Goal: Information Seeking & Learning: Learn about a topic

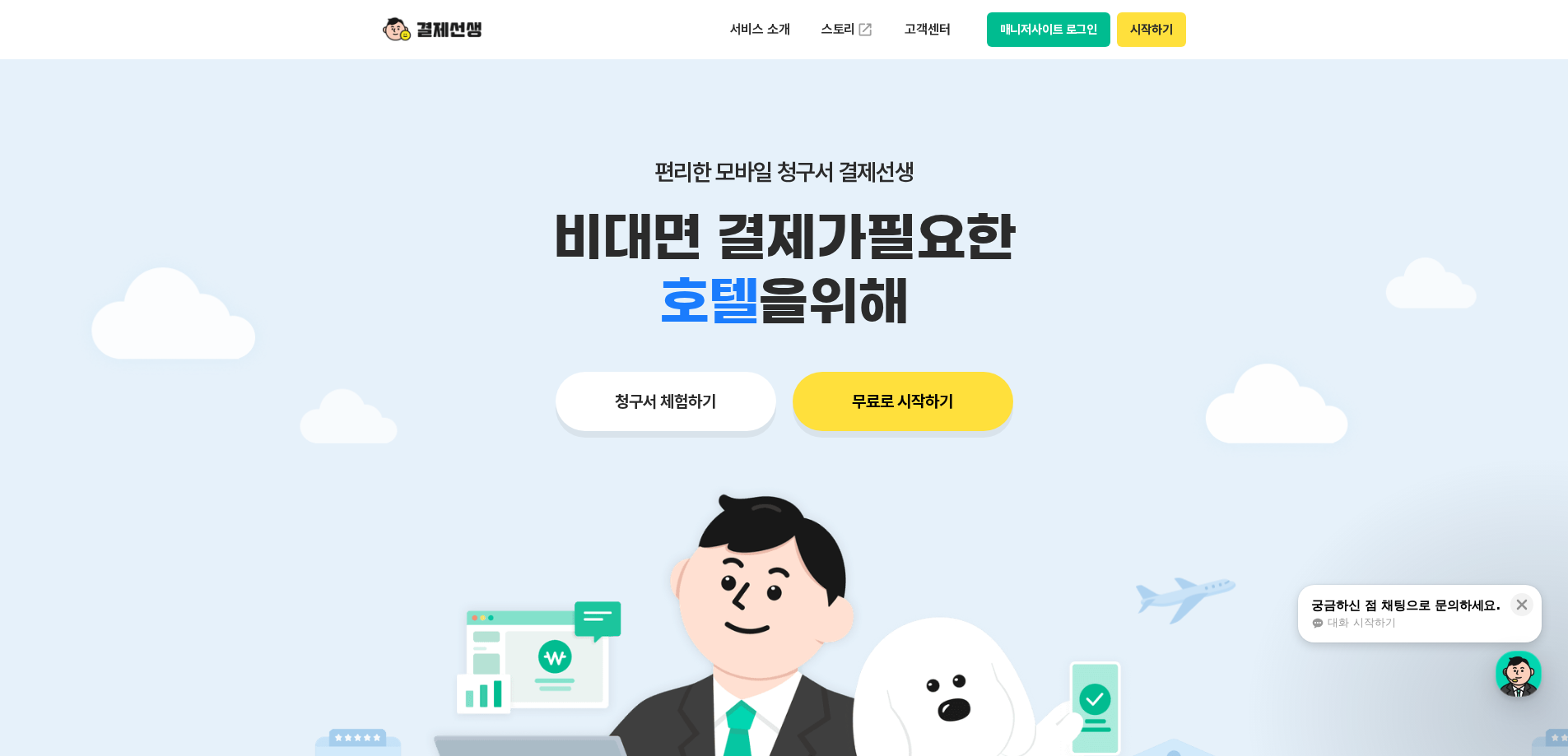
click at [460, 34] on img at bounding box center [432, 29] width 99 height 31
click at [1058, 29] on button "매니저사이트 로그인" at bounding box center [1048, 29] width 124 height 35
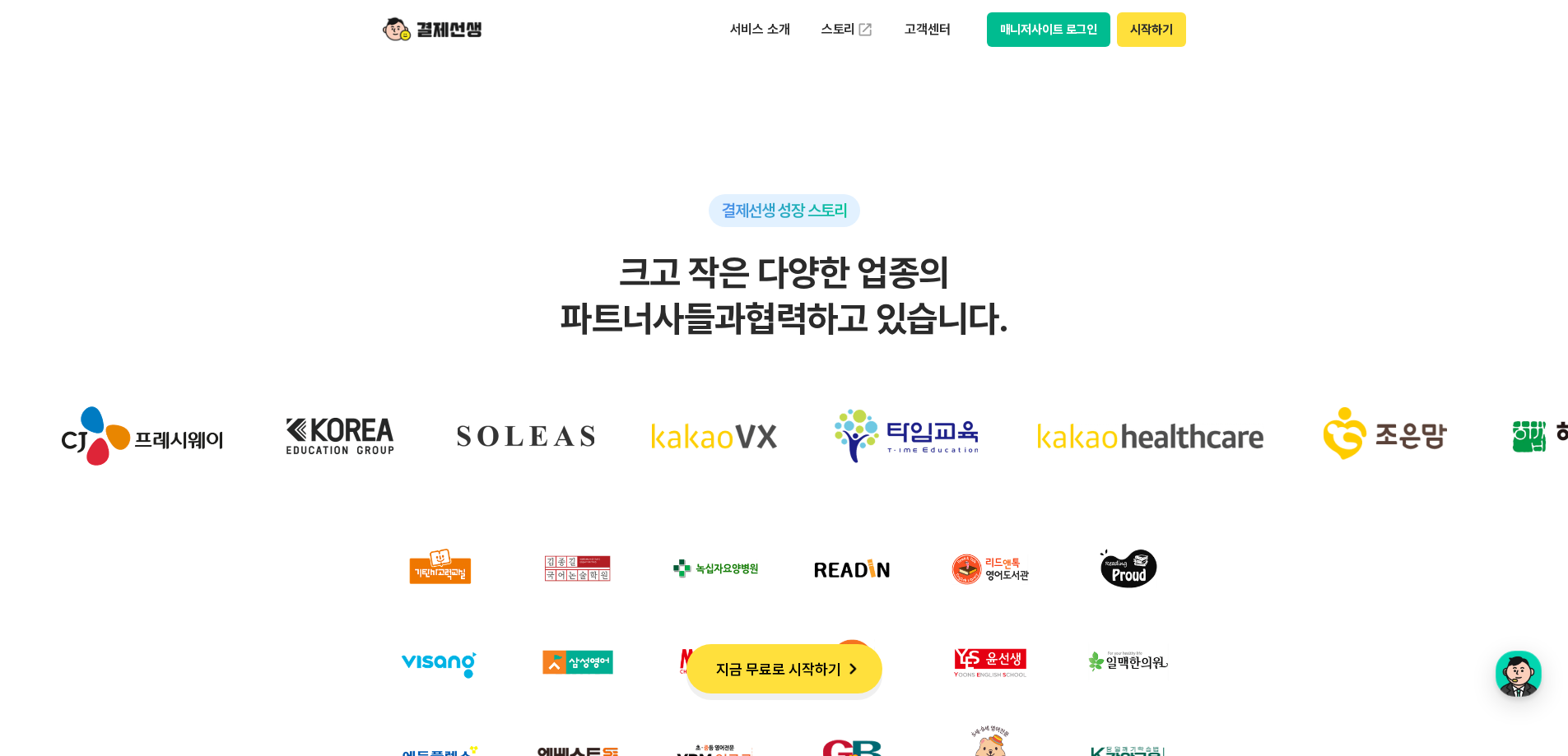
scroll to position [14735, 0]
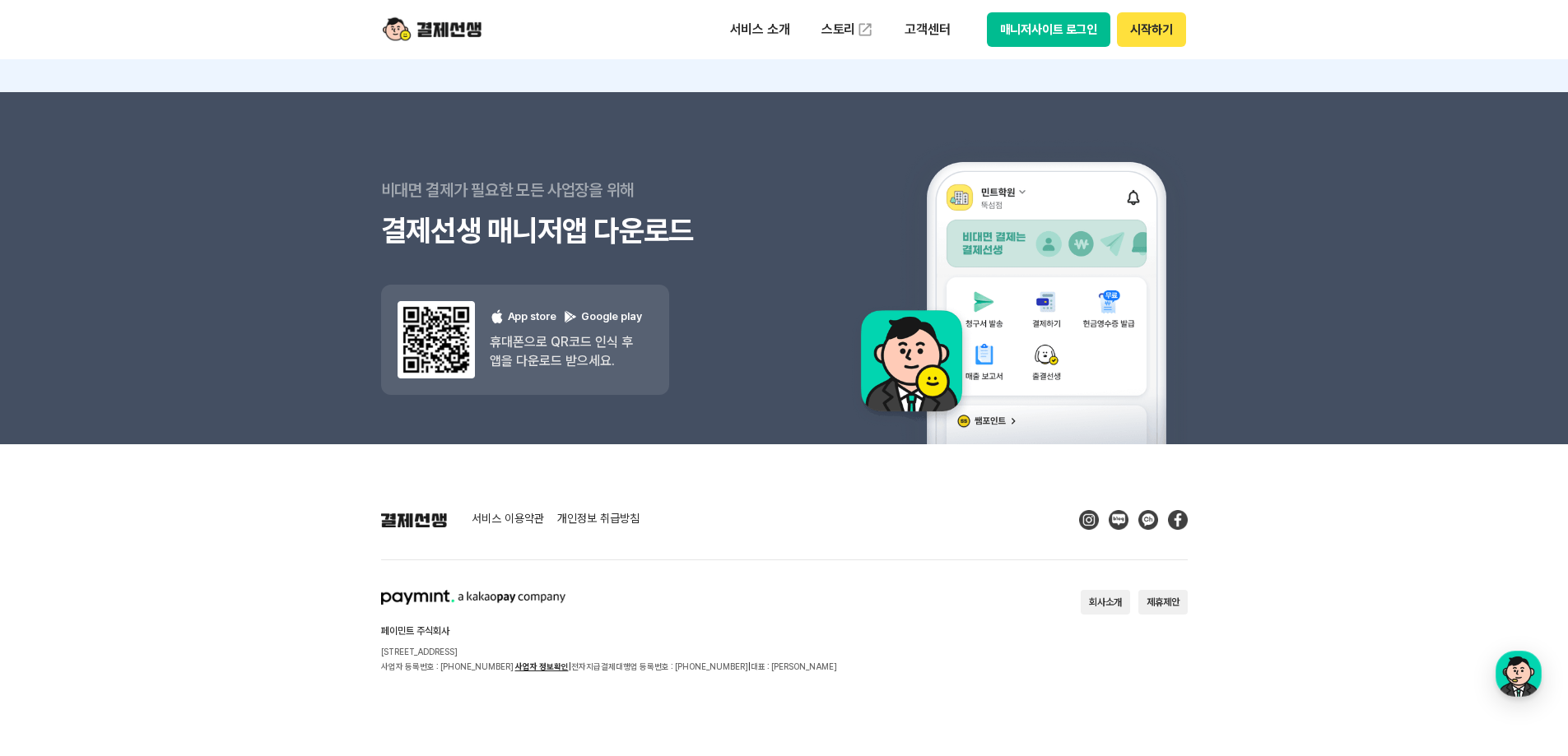
click at [760, 596] on div "페이민트 주식회사 [STREET_ADDRESS] 사업자 등록번호 : [PHONE_NUMBER] 사업자 정보확인 | 전자지급결제대행업 등록번호 …" at bounding box center [608, 631] width 456 height 84
click at [514, 513] on link "서비스 이용약관" at bounding box center [508, 520] width 73 height 15
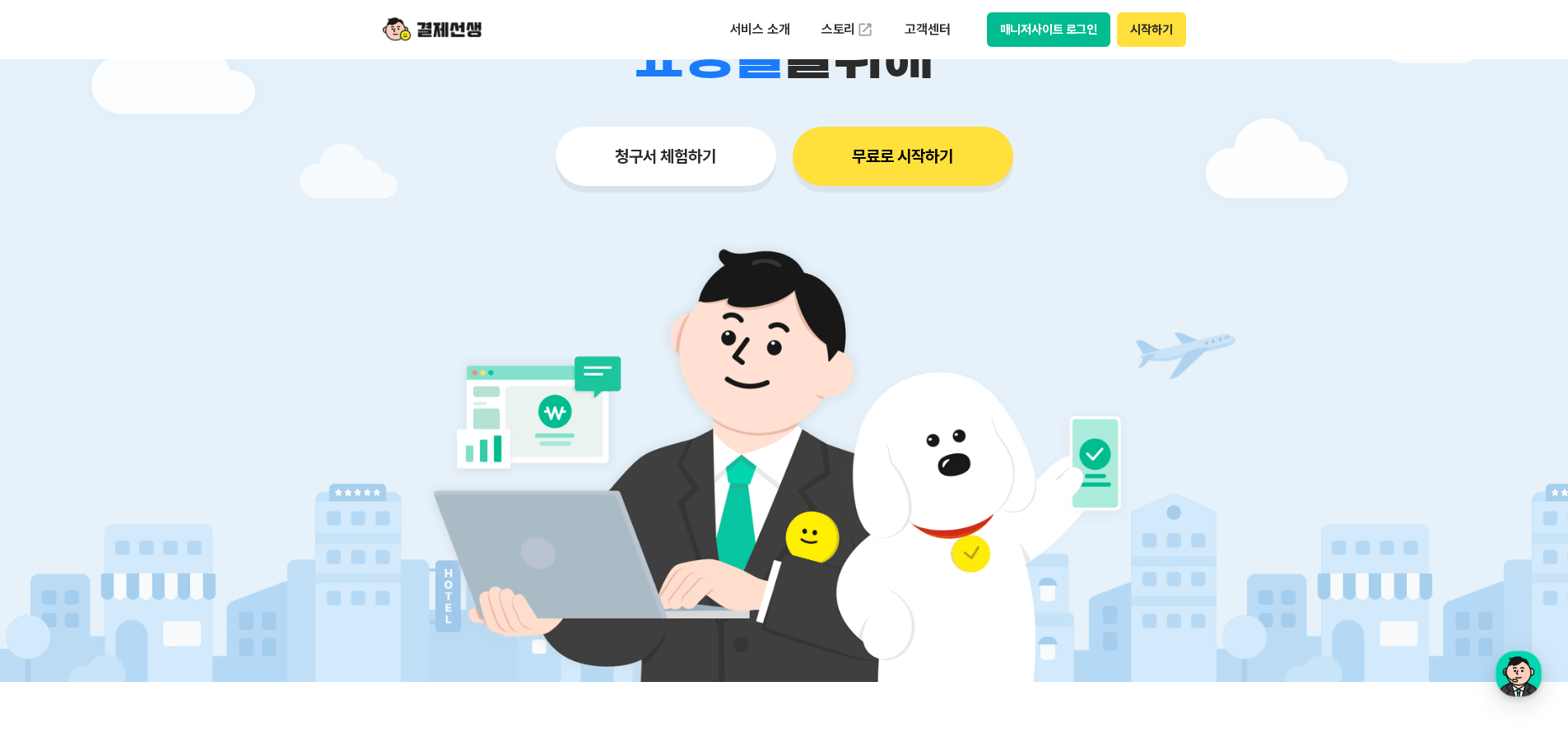
scroll to position [0, 0]
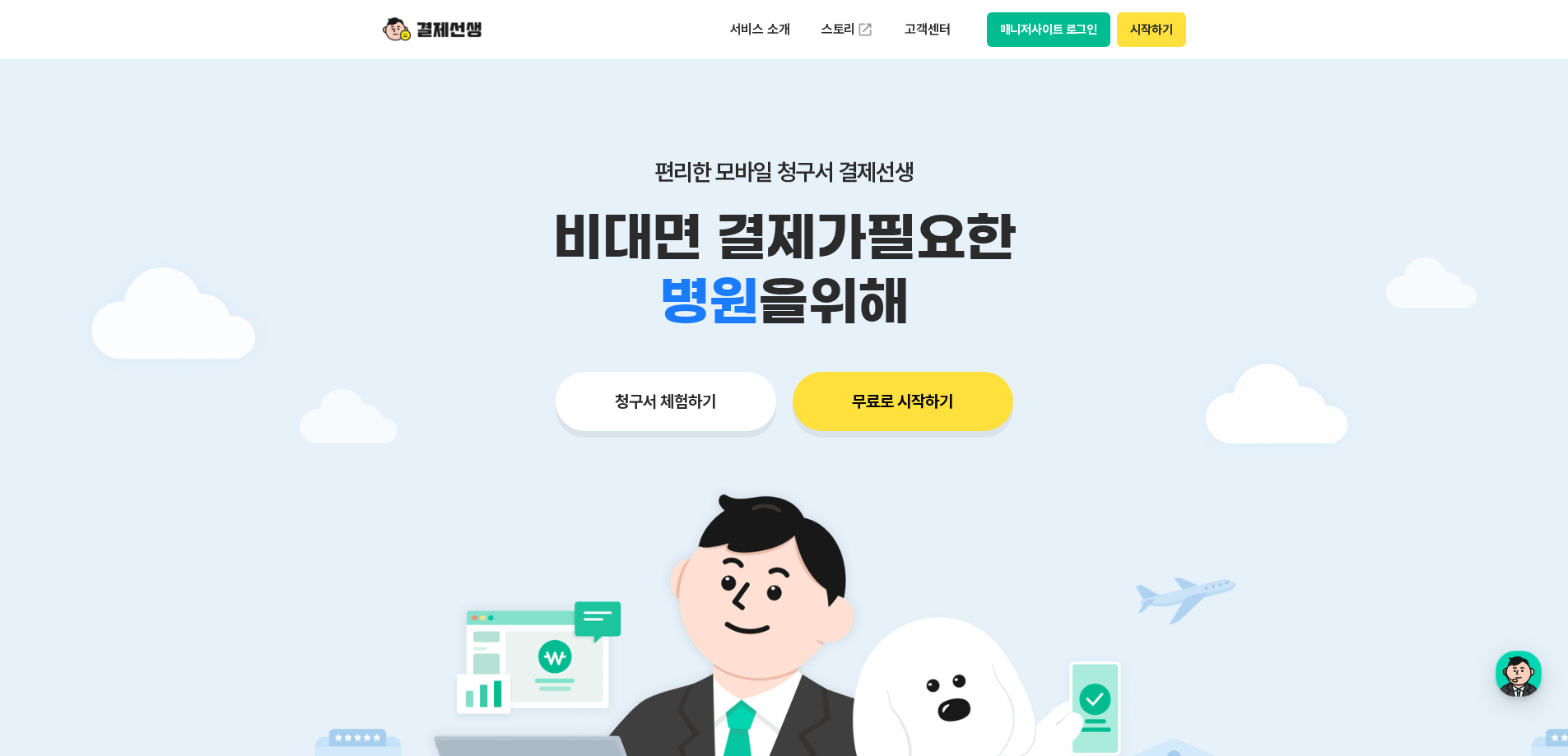
click at [1068, 23] on button "매니저사이트 로그인" at bounding box center [1048, 29] width 124 height 35
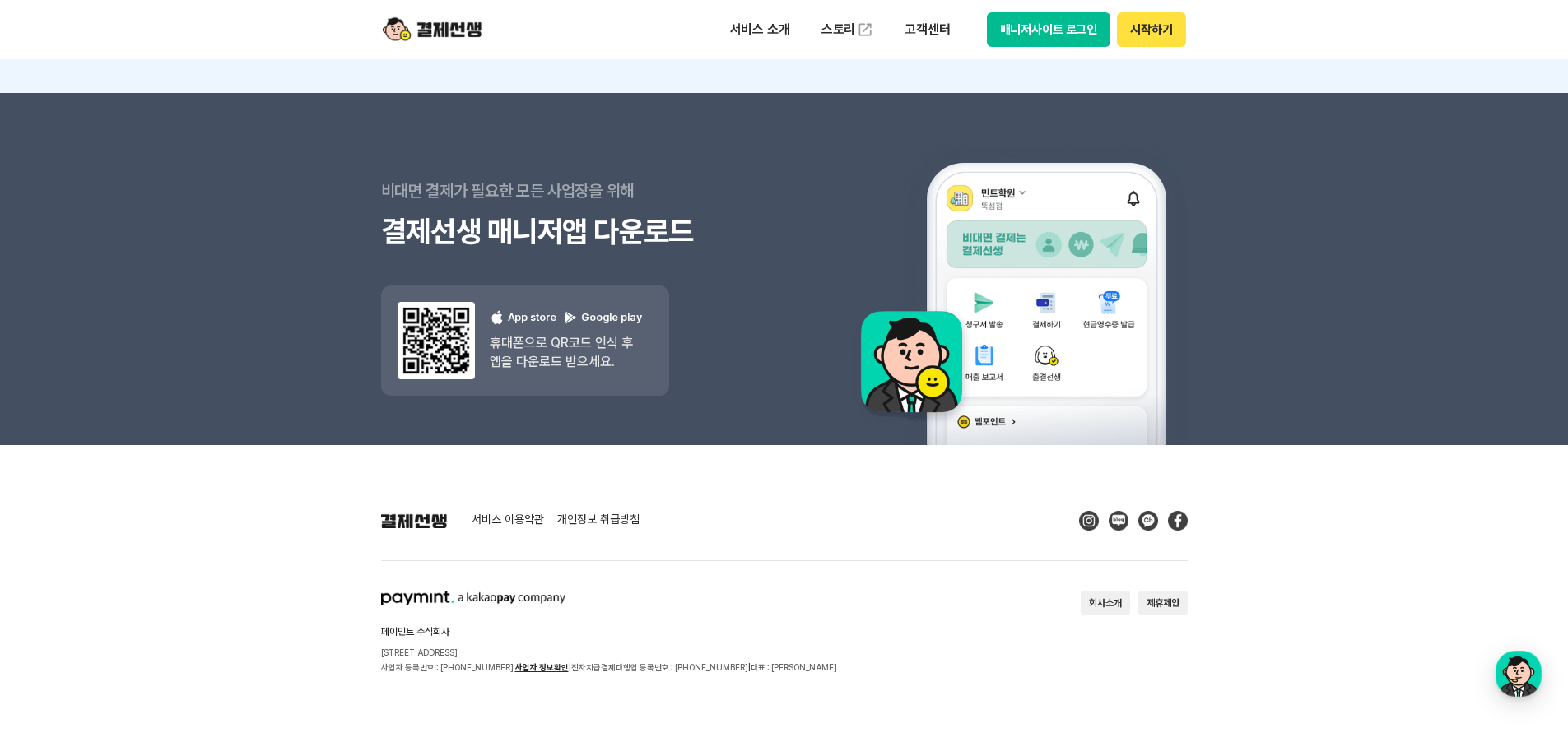
scroll to position [14735, 0]
drag, startPoint x: 559, startPoint y: 659, endPoint x: 749, endPoint y: 664, distance: 190.1
click at [749, 664] on div "페이민트 주식회사 [STREET_ADDRESS] 사업자 등록번호 : [PHONE_NUMBER] 사업자 정보확인 | 전자지급결제대행업 등록번호 …" at bounding box center [608, 631] width 456 height 84
click at [760, 688] on footer "서비스 이용약관 개인정보 취급방침 페이민트 주식회사 [STREET_ADDRESS] 사업자 등록번호 : [PHONE_NUMBER] 사업자 정보확…" at bounding box center [784, 600] width 1568 height 312
drag, startPoint x: 627, startPoint y: 671, endPoint x: 444, endPoint y: 671, distance: 183.0
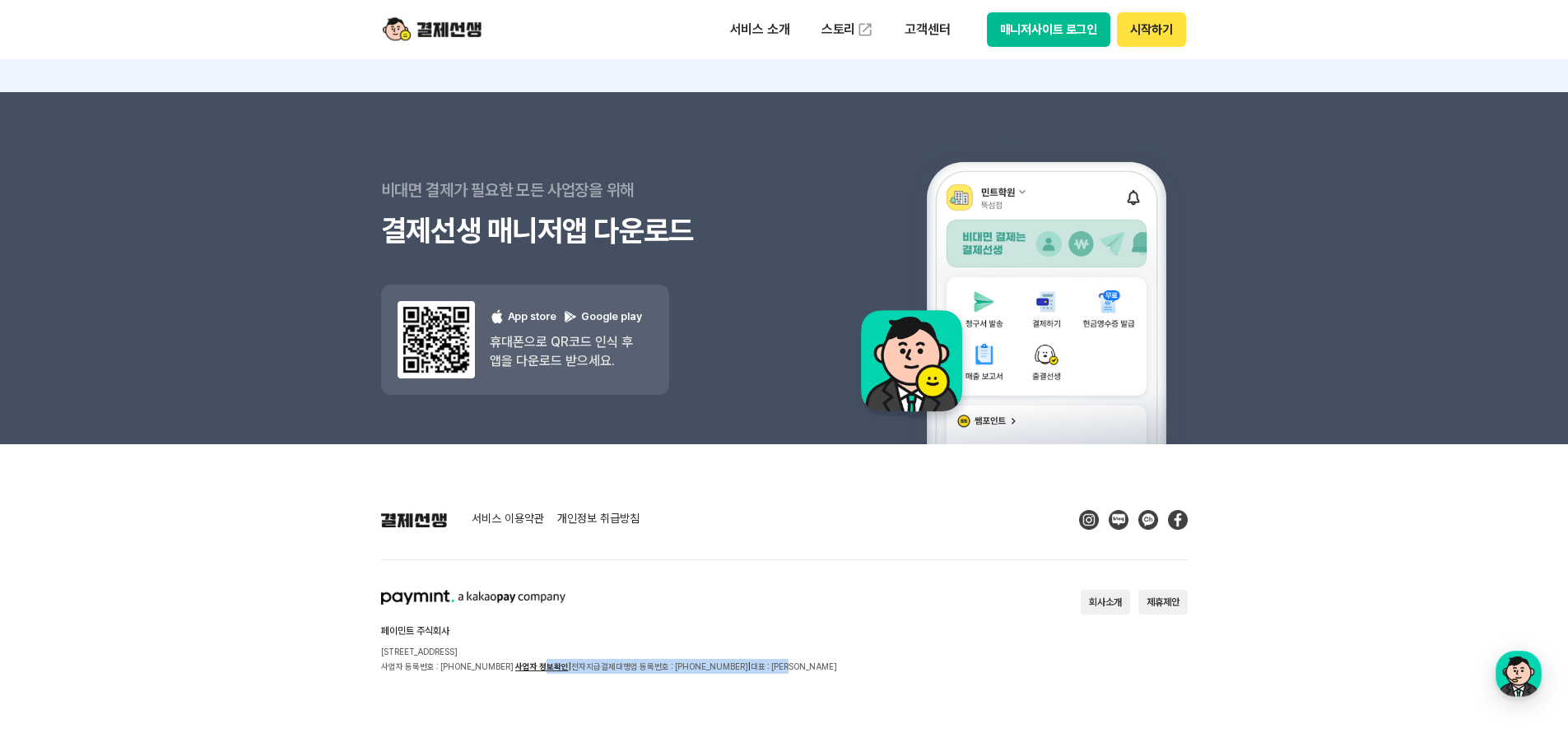
click at [449, 671] on p "사업자 등록번호 : [PHONE_NUMBER] 사업자 정보확인 | 전자지급결제대행업 등록번호 : [PHONE_NUMBER] | 대표 : [PE…" at bounding box center [608, 667] width 456 height 15
click at [498, 671] on p "사업자 등록번호 : [PHONE_NUMBER] 사업자 정보확인 | 전자지급결제대행업 등록번호 : [PHONE_NUMBER] | 대표 : [PE…" at bounding box center [608, 667] width 456 height 15
click at [566, 609] on div "페이민트 주식회사 [STREET_ADDRESS] 사업자 등록번호 : [PHONE_NUMBER] 사업자 정보확인 | 전자지급결제대행업 등록번호 …" at bounding box center [608, 631] width 456 height 84
click at [522, 521] on link "서비스 이용약관" at bounding box center [508, 520] width 73 height 15
click at [967, 24] on div "서비스 소개 스토리 고객센터 매니저사이트 로그인 시작하기" at bounding box center [952, 29] width 467 height 35
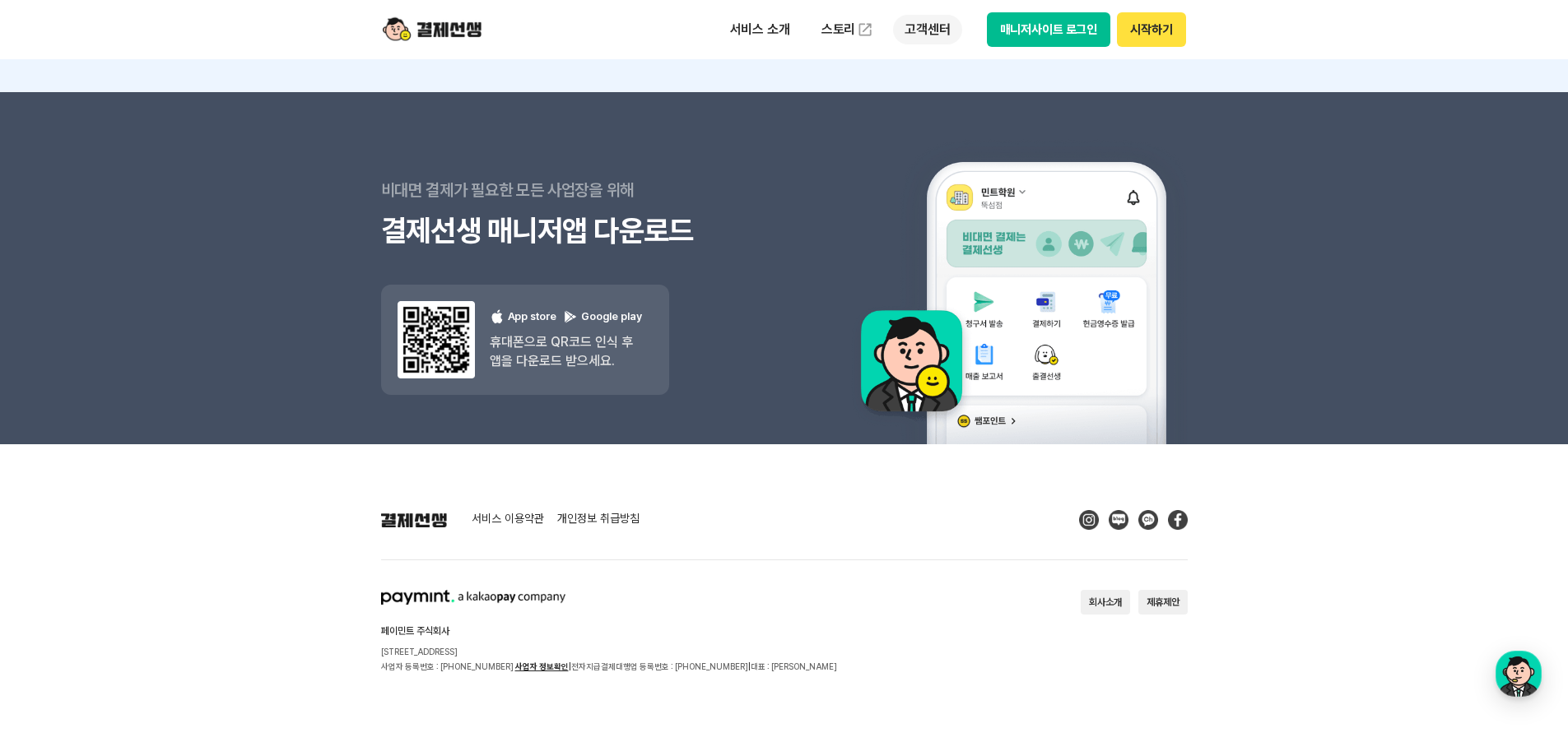
click at [933, 22] on p "고객센터" at bounding box center [926, 29] width 68 height 29
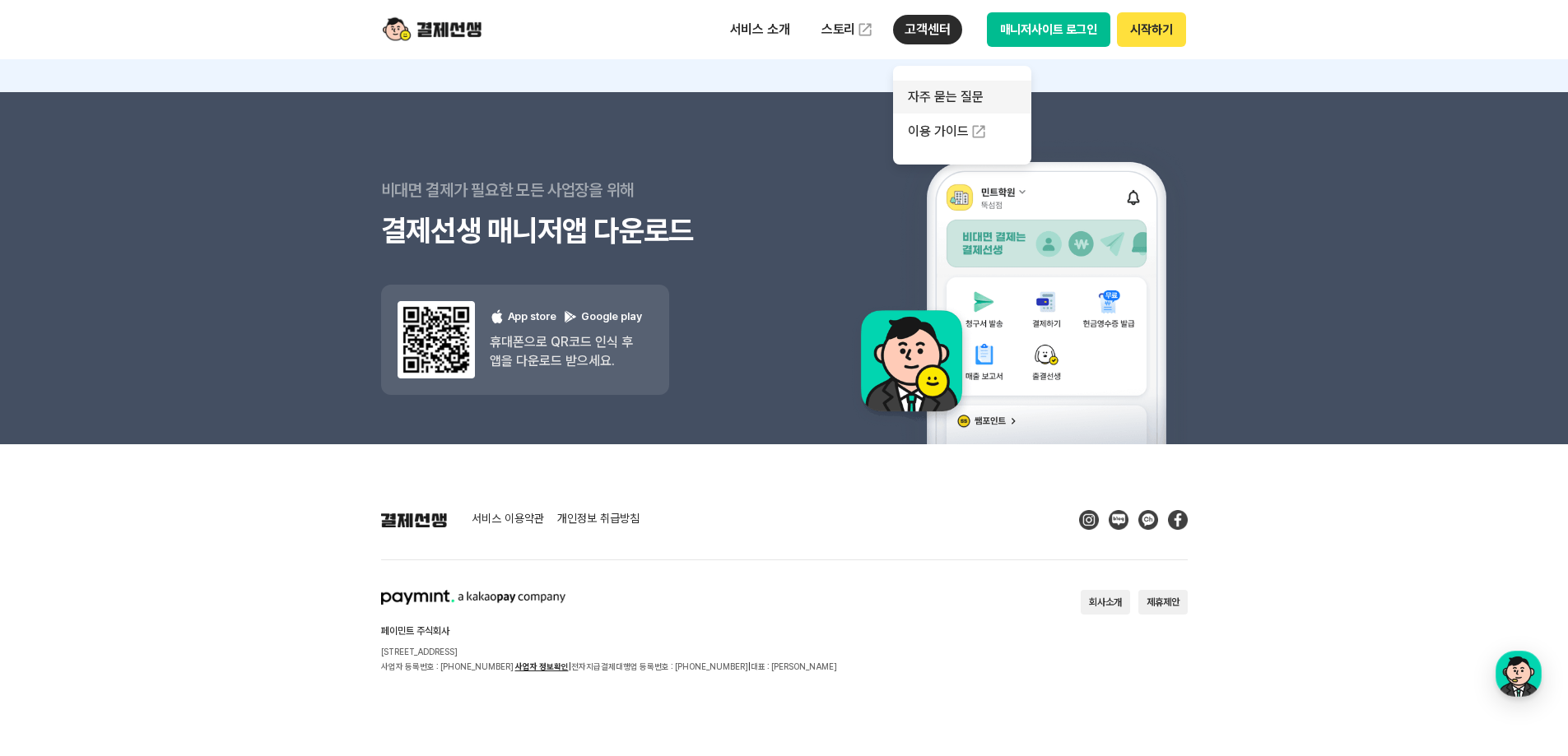
click at [966, 100] on link "자주 묻는 질문" at bounding box center [962, 96] width 138 height 33
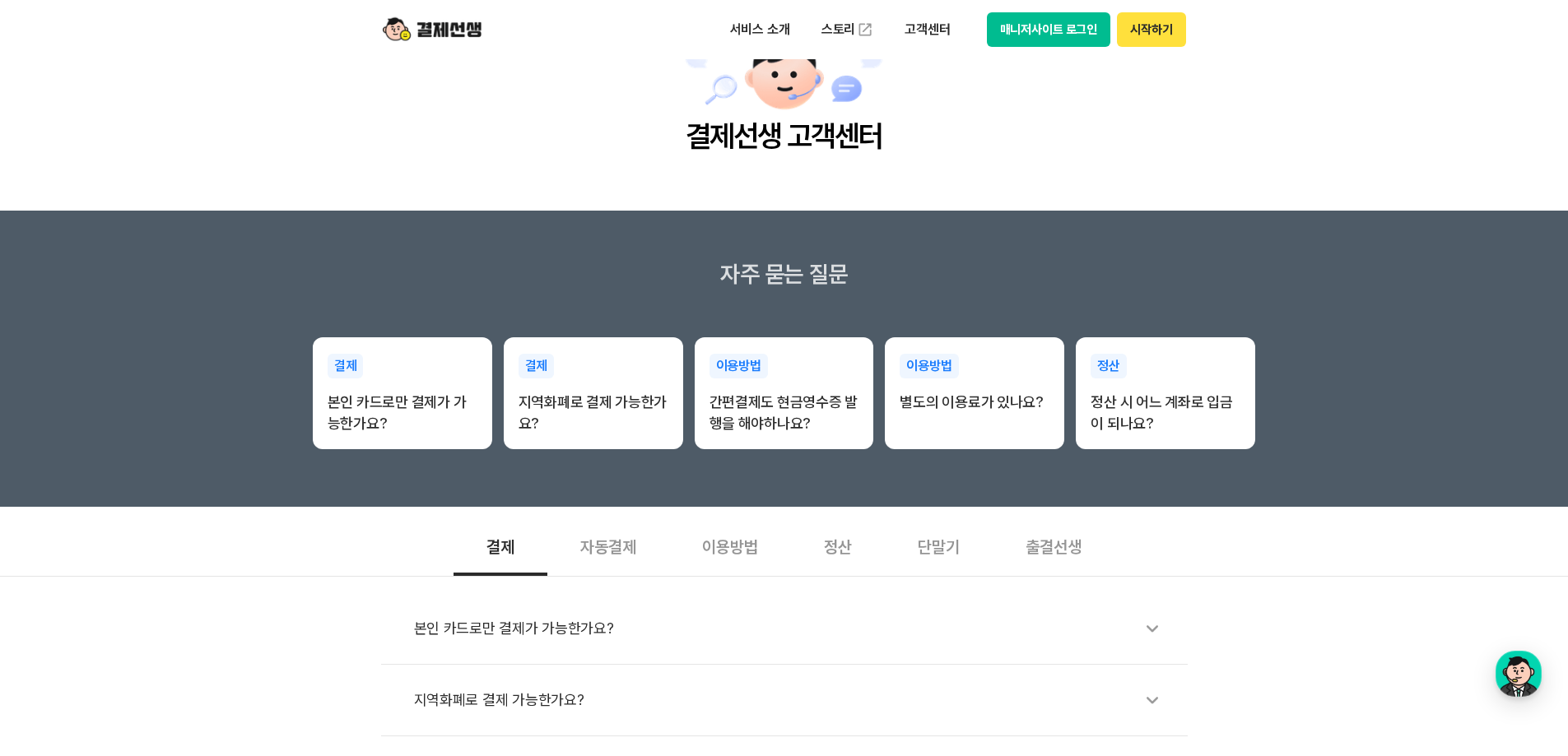
scroll to position [247, 0]
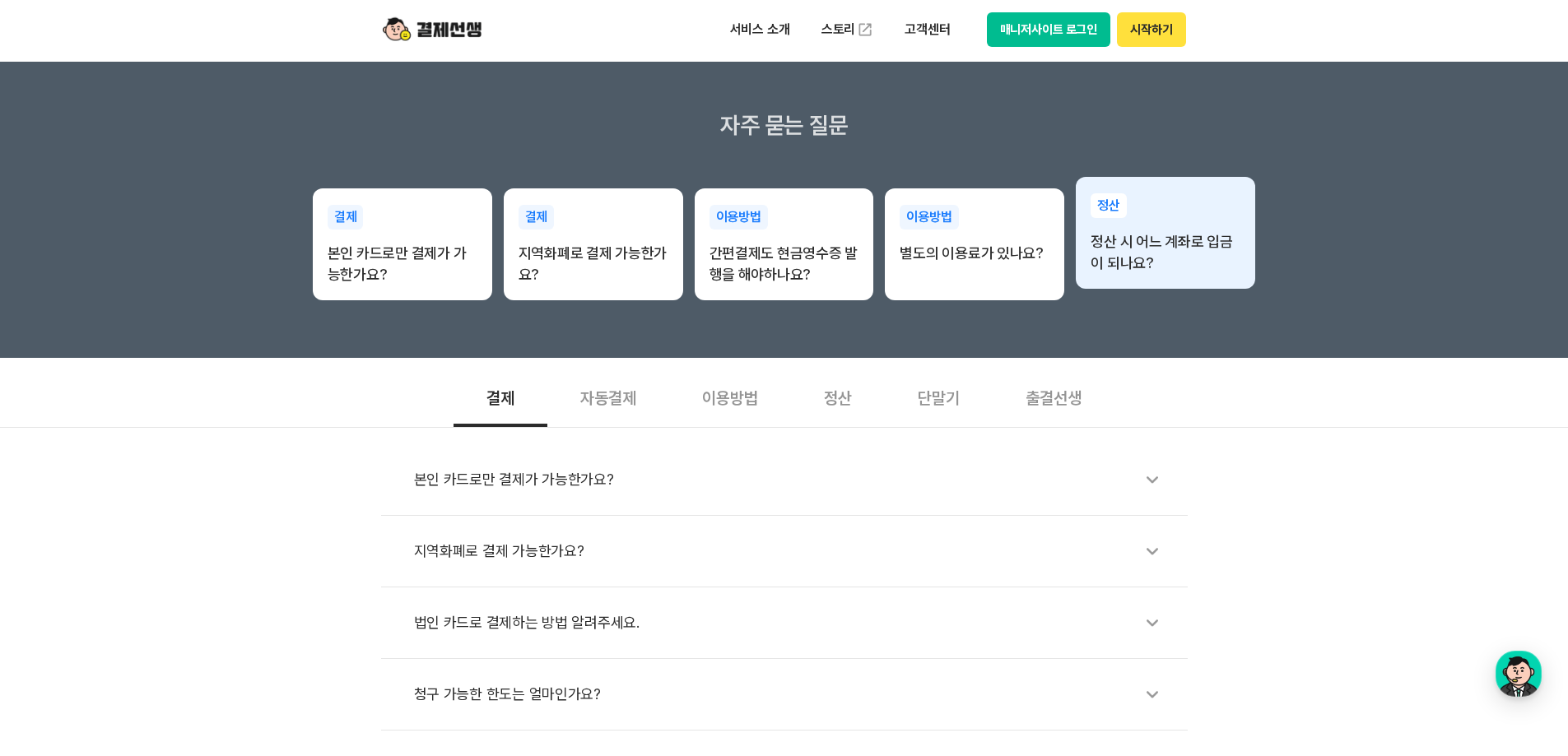
click at [1107, 262] on p "정산 시 어느 계좌로 입금이 되나요?" at bounding box center [1165, 252] width 150 height 42
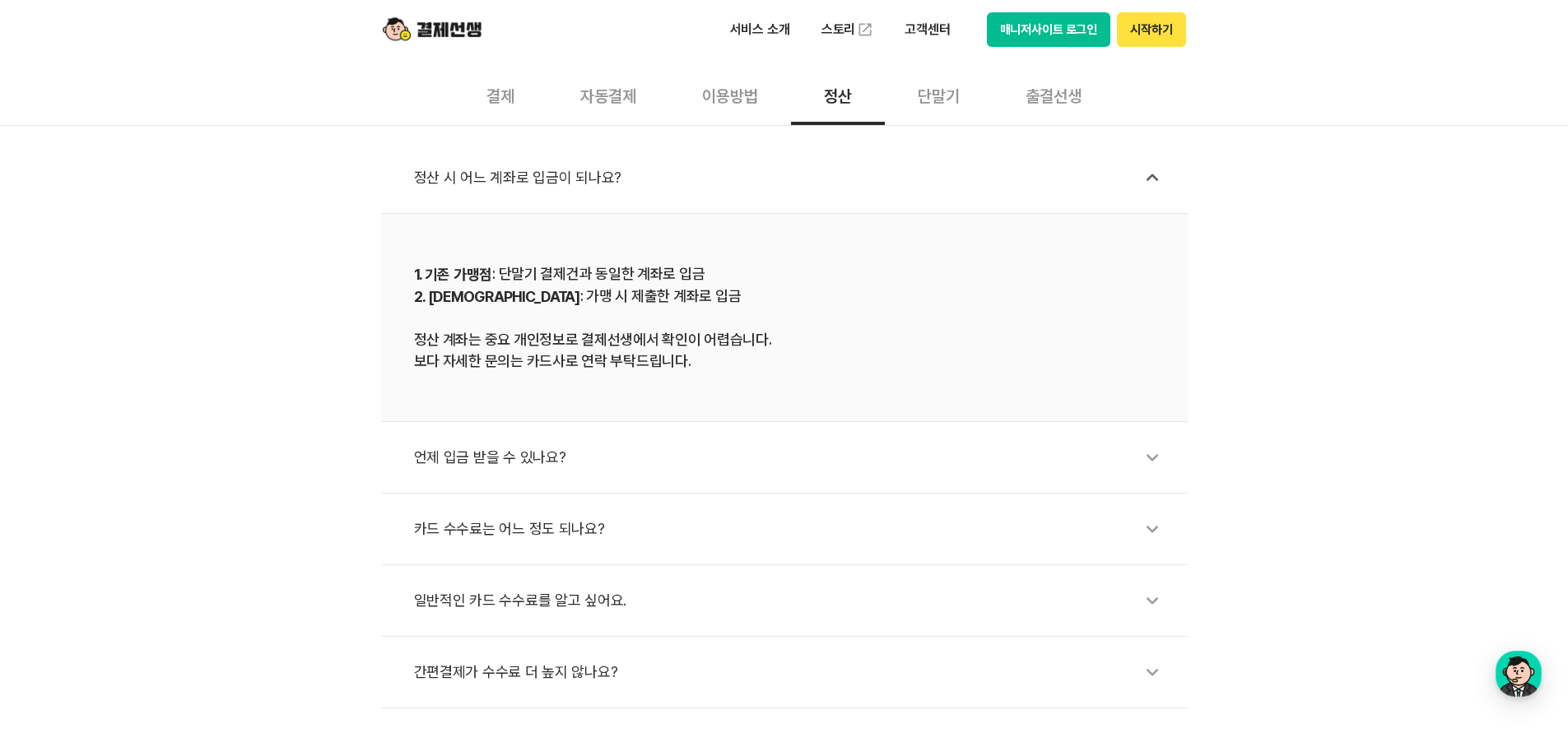
scroll to position [659, 0]
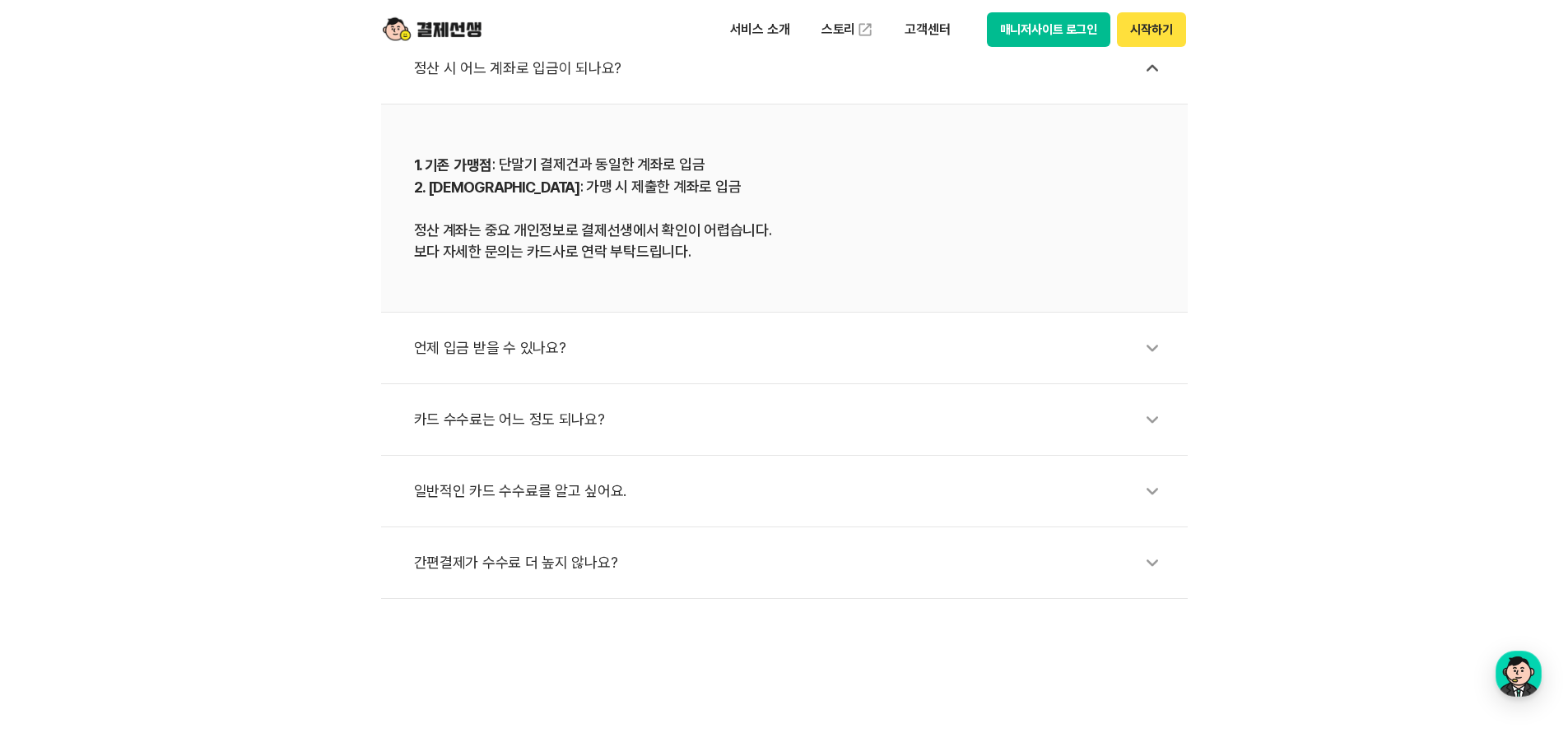
click at [615, 350] on div "언제 입금 받을 수 있나요?" at bounding box center [792, 348] width 757 height 38
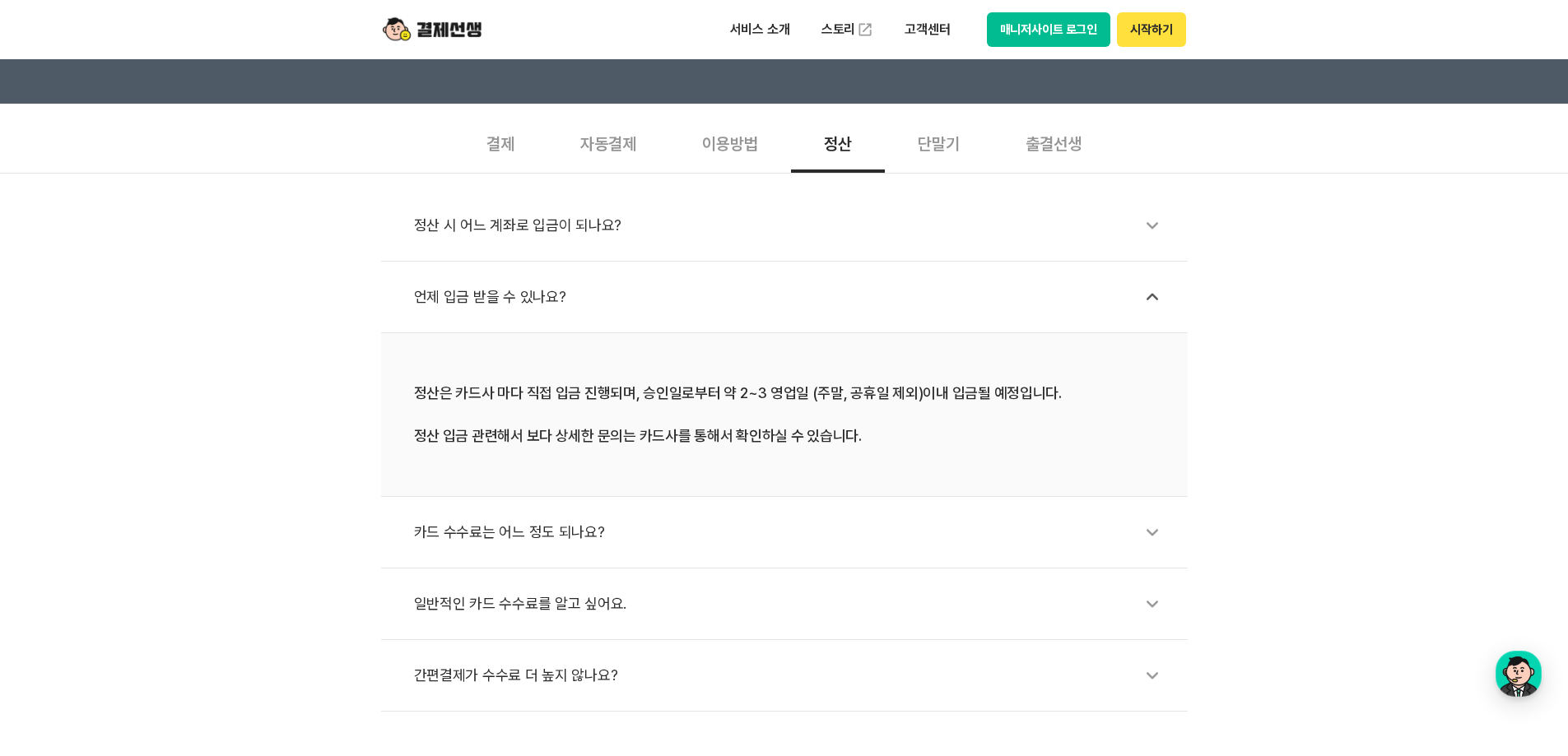
scroll to position [494, 0]
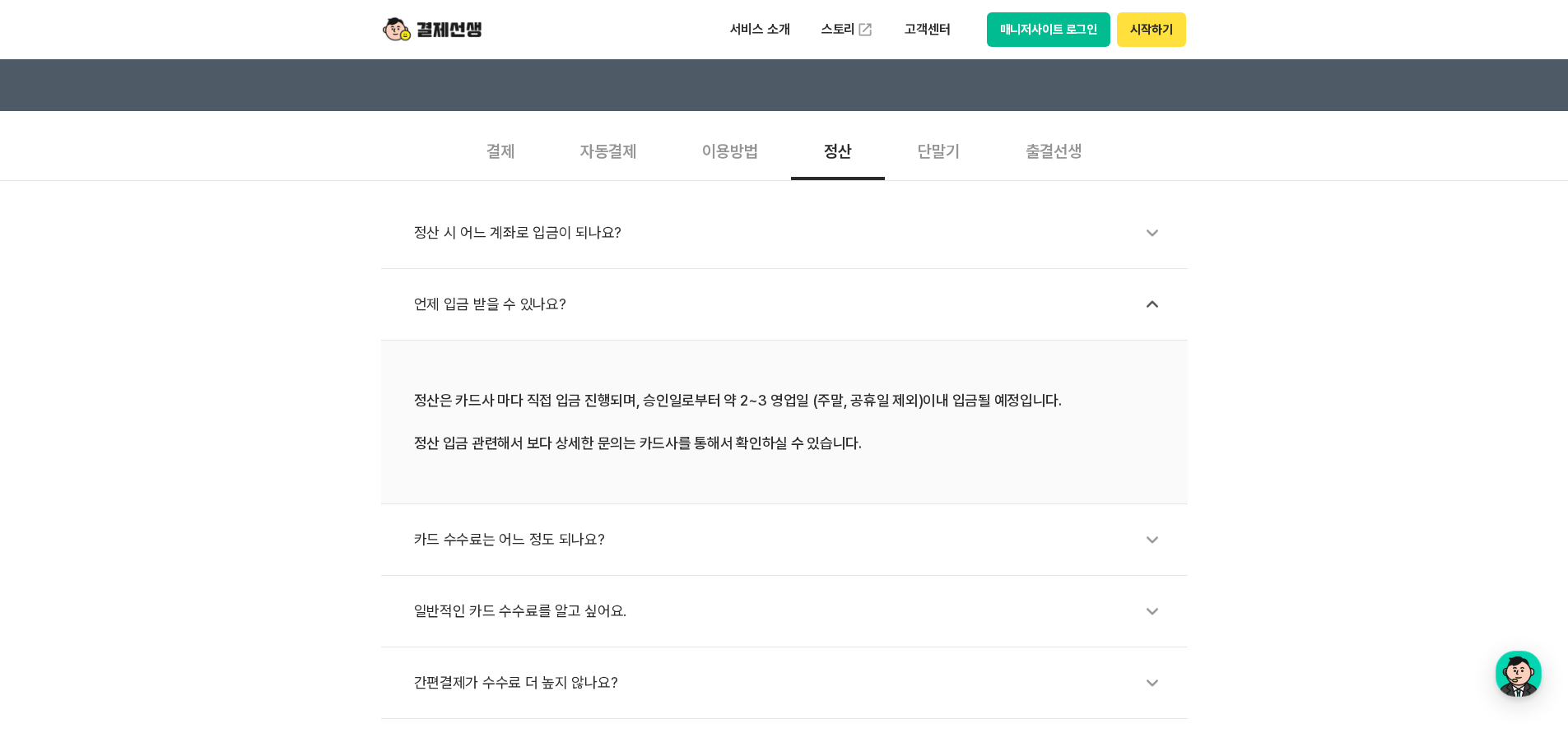
click at [511, 236] on div "정산 시 어느 계좌로 입금이 되나요?" at bounding box center [792, 233] width 757 height 38
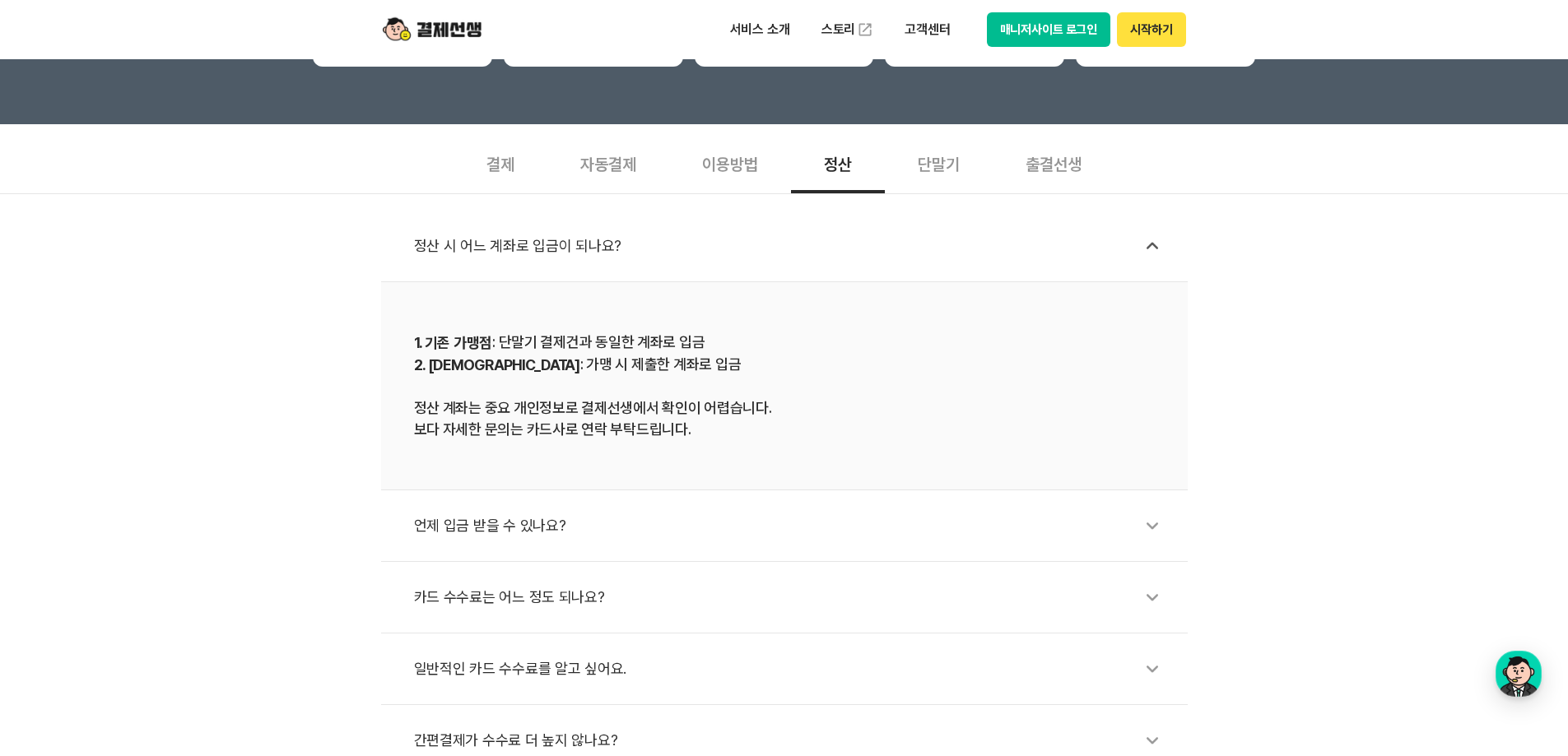
scroll to position [329, 0]
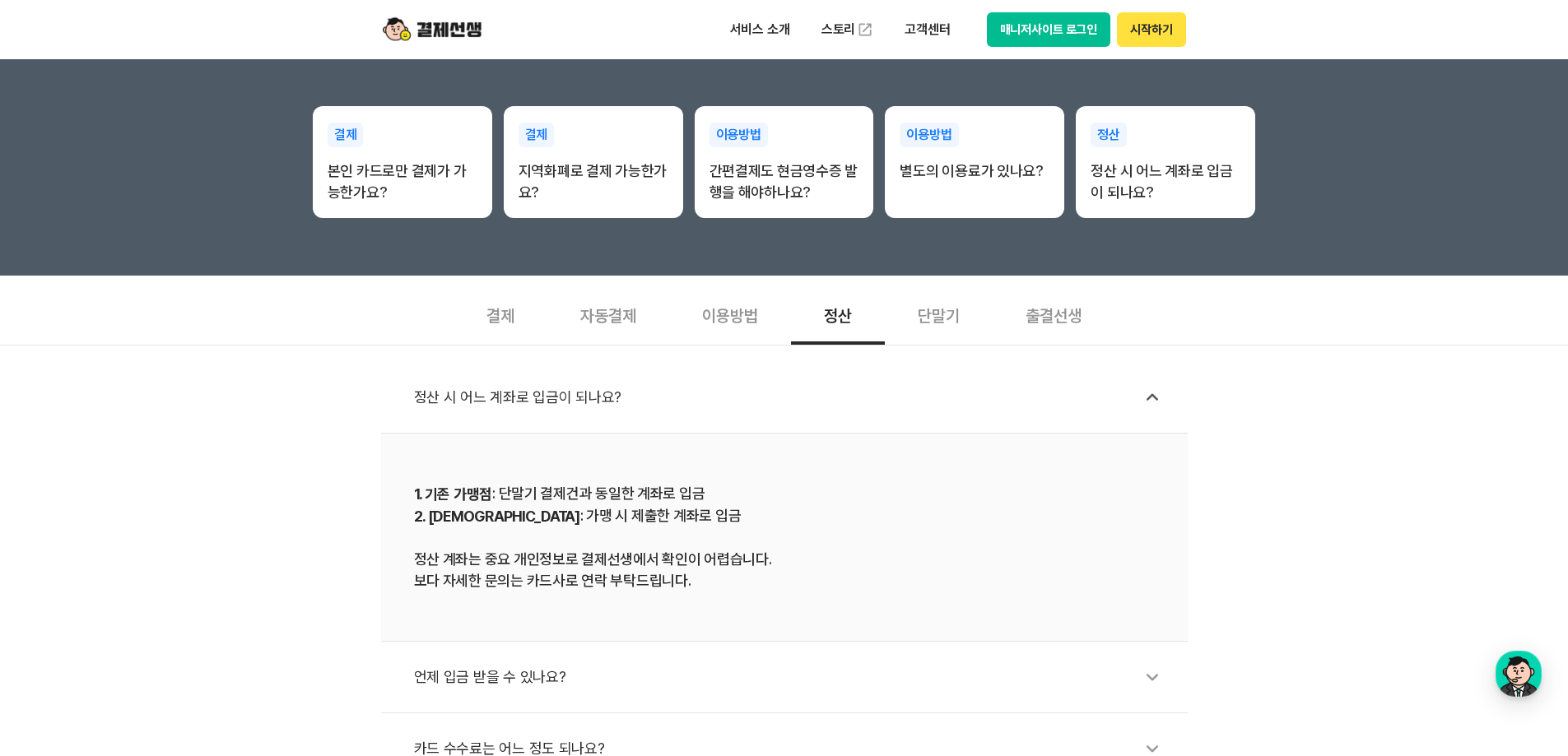
click at [467, 34] on img at bounding box center [432, 29] width 99 height 31
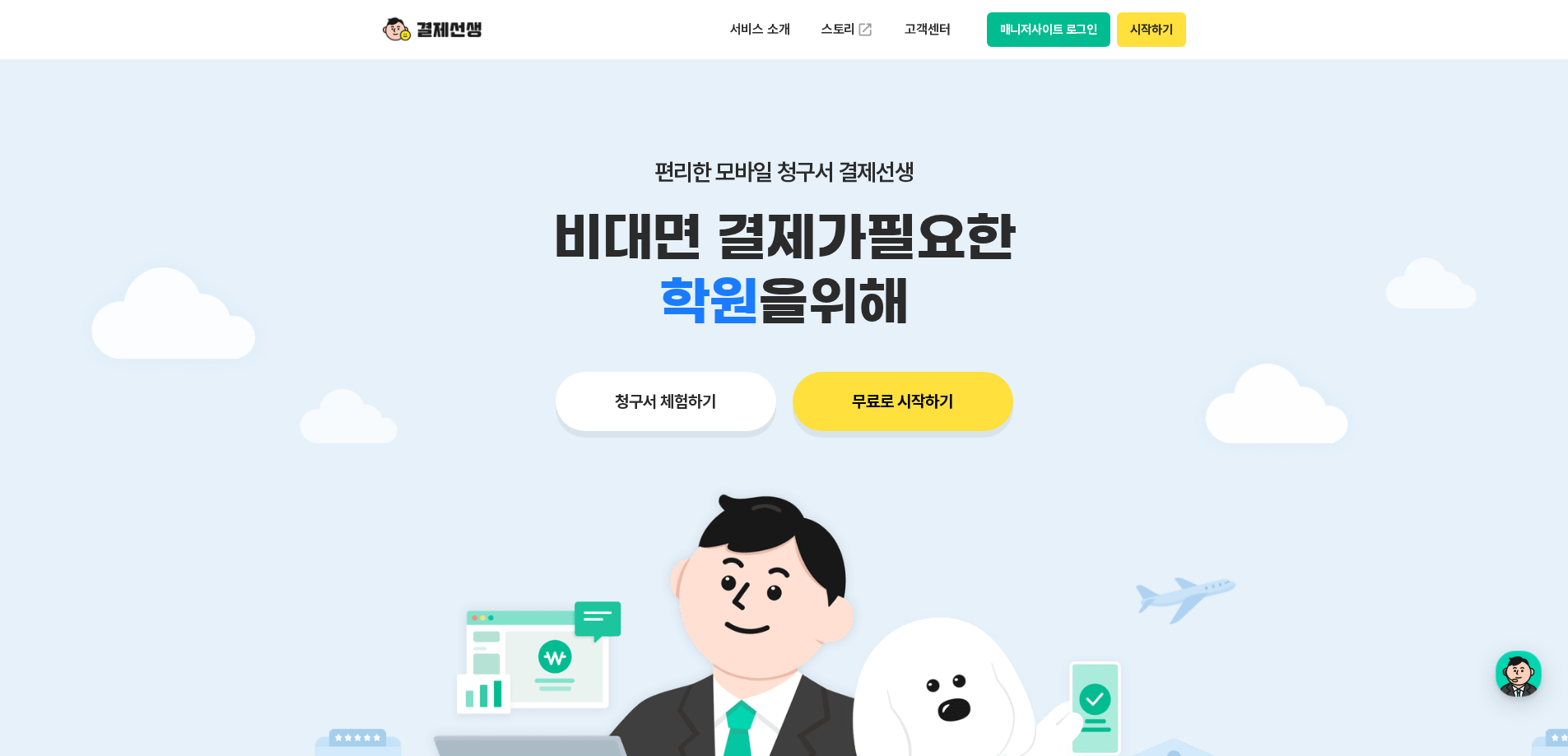
click at [1084, 27] on button "매니저사이트 로그인" at bounding box center [1048, 29] width 124 height 35
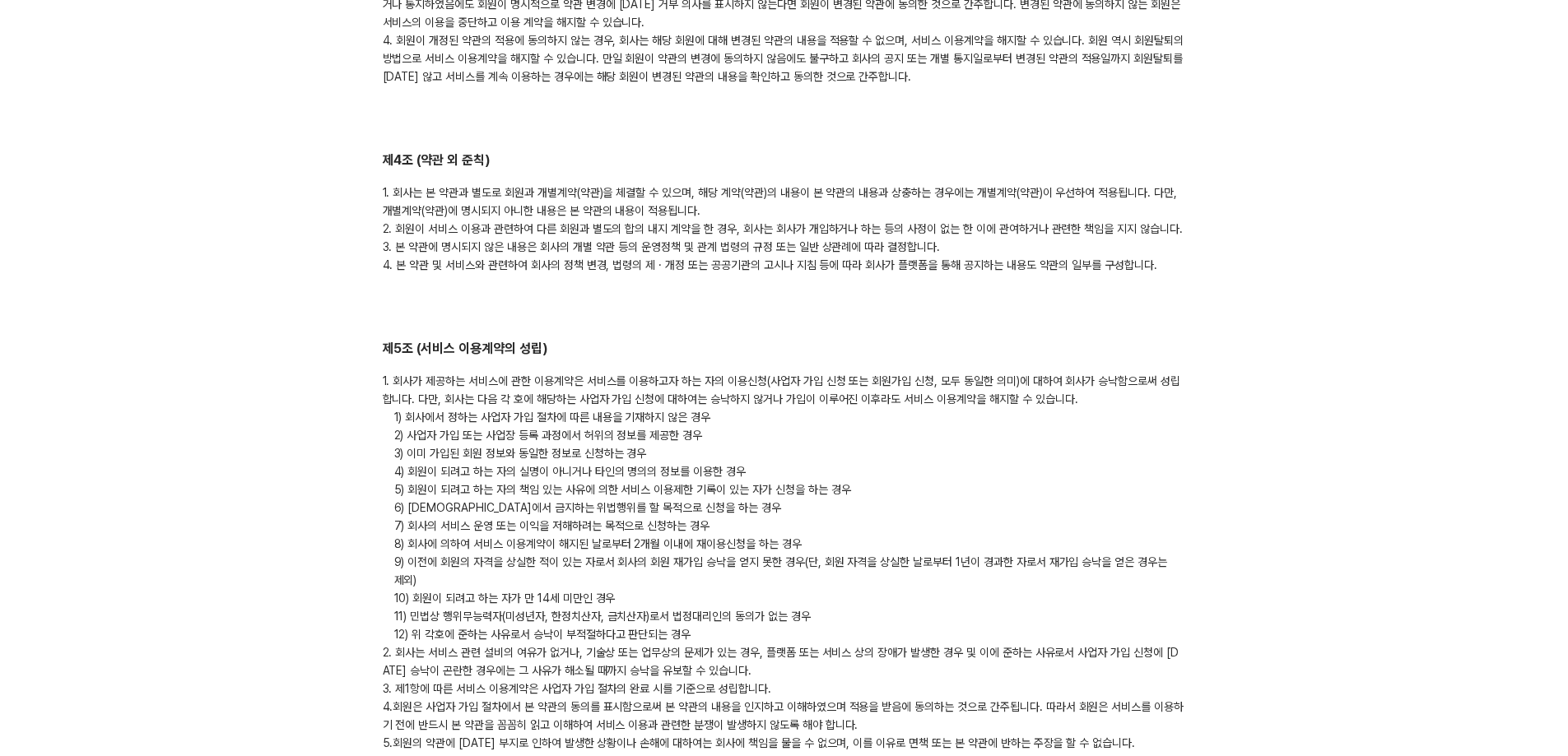
scroll to position [1152, 0]
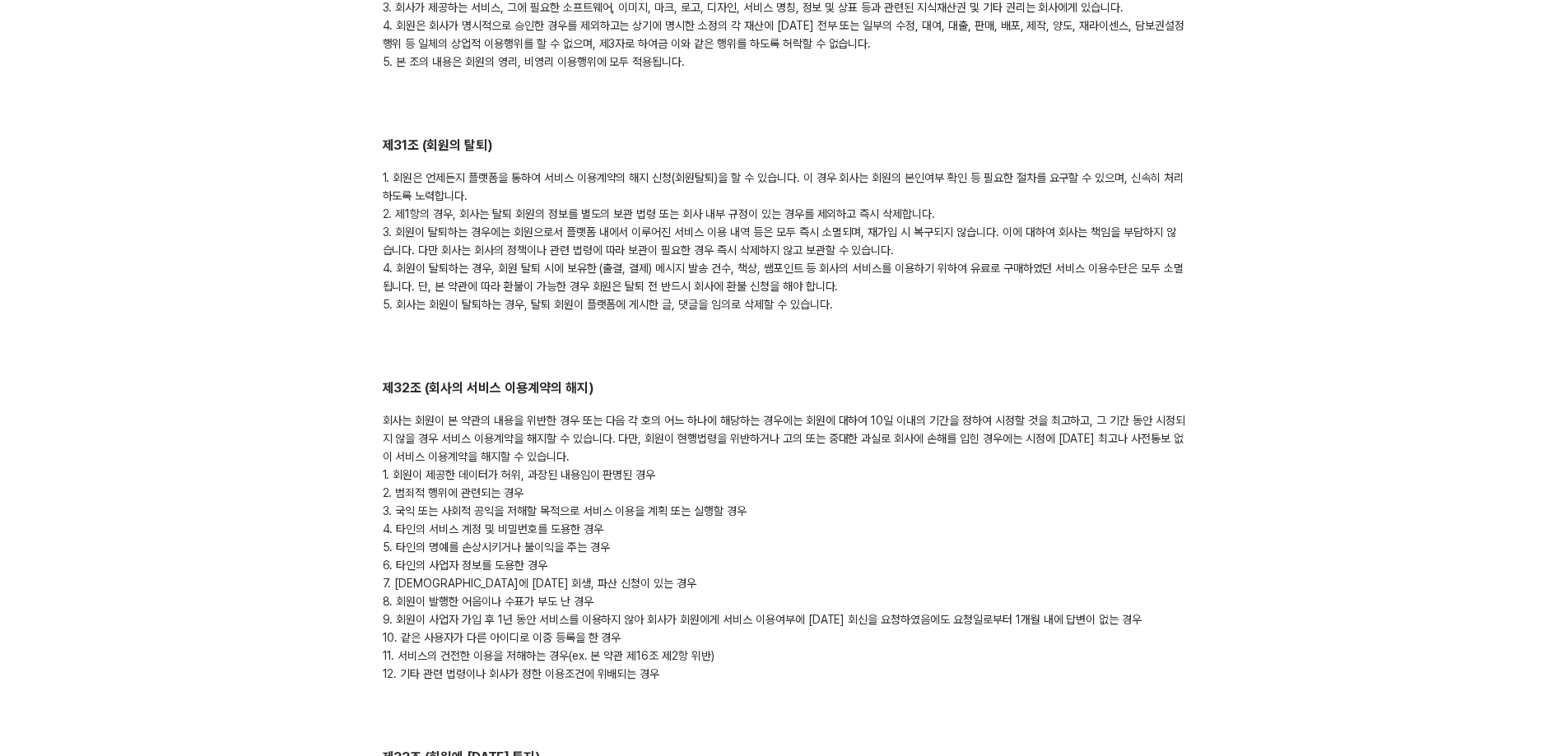
scroll to position [7981, 0]
